Goal: Find specific fact: Find contact information

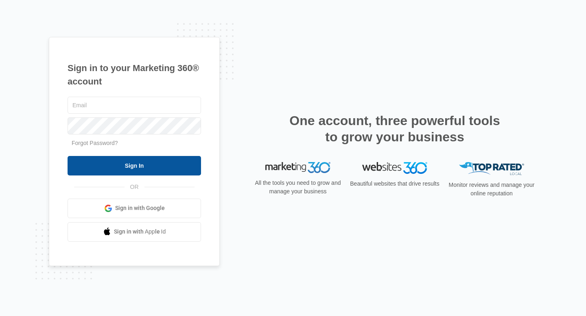
type input "[EMAIL_ADDRESS][DOMAIN_NAME]"
click at [158, 157] on input "Sign In" at bounding box center [134, 166] width 133 height 20
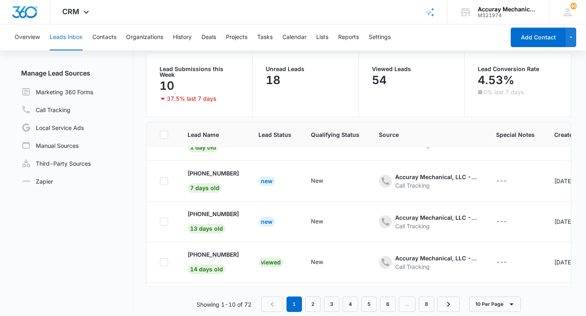
scroll to position [67, 0]
click at [210, 170] on p "+12039427414" at bounding box center [213, 174] width 51 height 9
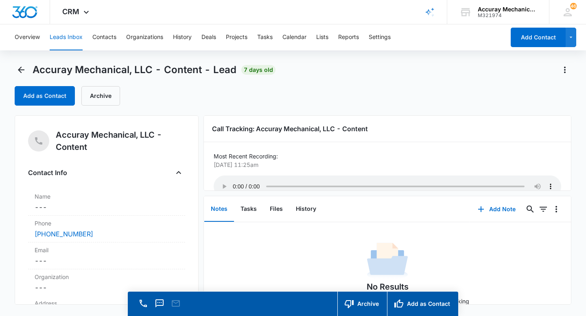
scroll to position [8, 0]
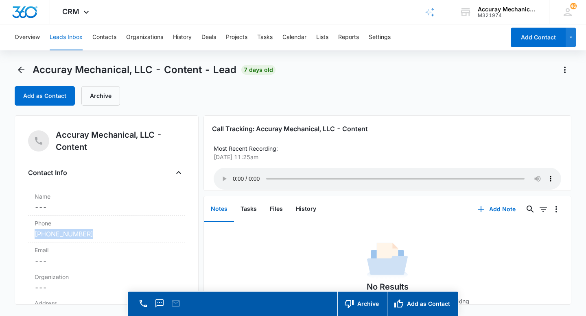
drag, startPoint x: 101, startPoint y: 233, endPoint x: 24, endPoint y: 229, distance: 77.0
click at [24, 229] on div "Accuray Mechanical, LLC - Content Contact Info Name Cancel Save Changes --- Pho…" at bounding box center [107, 211] width 184 height 190
copy link "(203) 942-7414"
click at [20, 70] on icon "Back" at bounding box center [21, 70] width 10 height 10
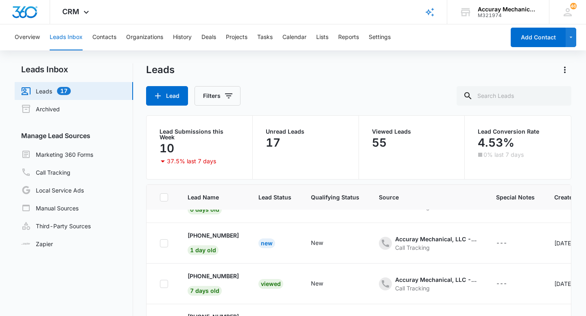
scroll to position [22, 0]
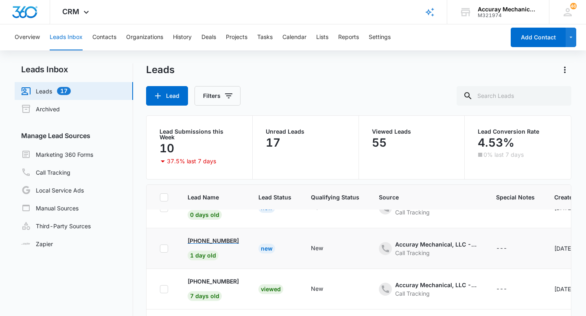
click at [218, 237] on p "+12036688571" at bounding box center [213, 241] width 51 height 9
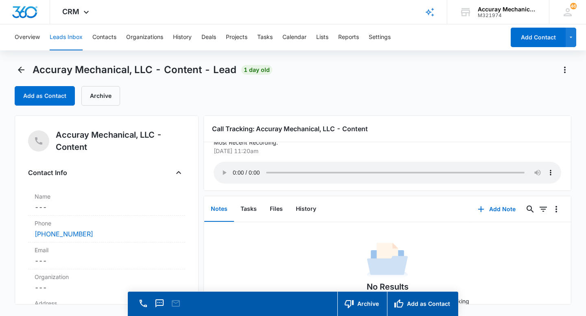
scroll to position [16, 0]
click at [25, 70] on icon "Back" at bounding box center [21, 70] width 10 height 10
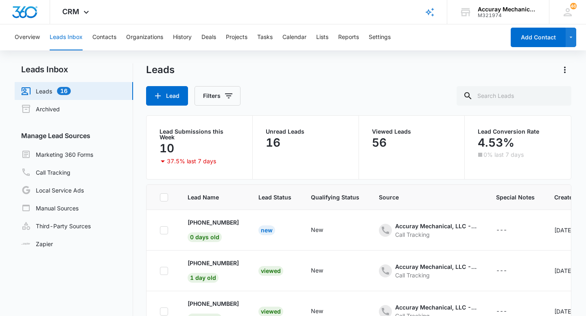
click at [203, 218] on p "+12036689506" at bounding box center [213, 222] width 51 height 9
